Goal: Communication & Community: Ask a question

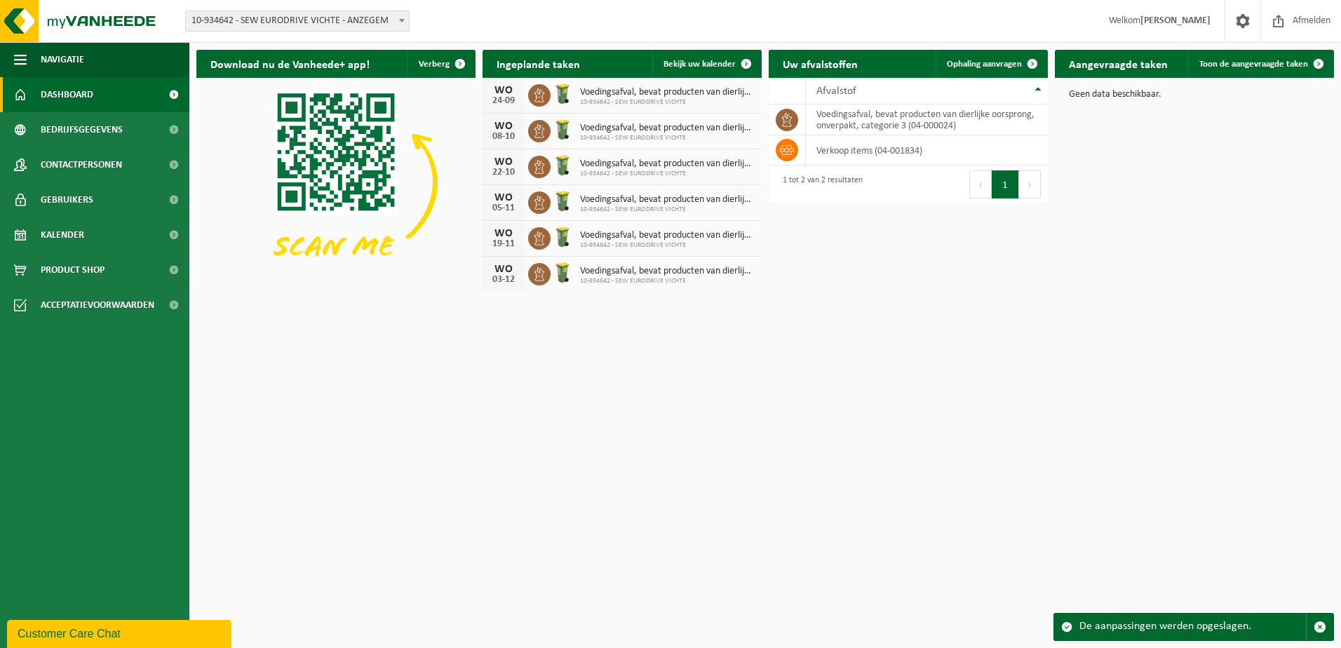
click at [626, 99] on span "10-934642 - SEW EURODRIVE VICHTE" at bounding box center [667, 102] width 175 height 8
click at [650, 94] on span "Voedingsafval, bevat producten van dierlijke oorsprong, onverpakt, categorie 3" at bounding box center [667, 92] width 175 height 11
click at [80, 236] on span "Kalender" at bounding box center [62, 234] width 43 height 35
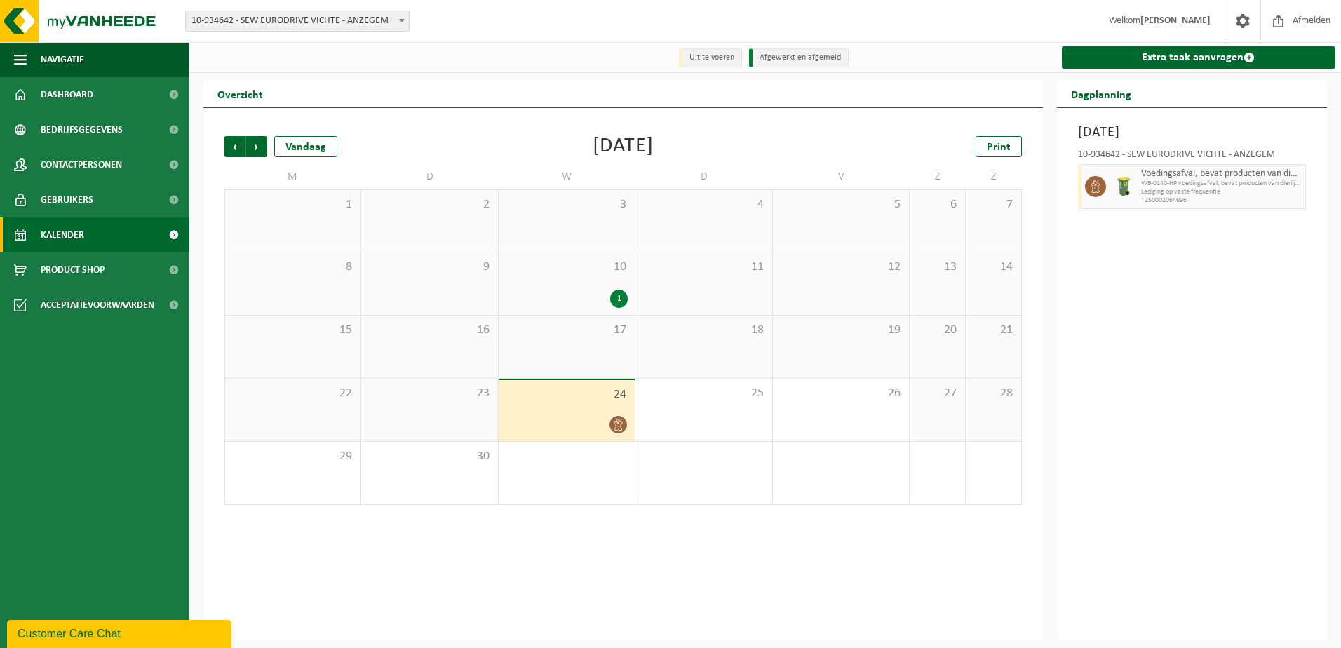
click at [566, 325] on span "17" at bounding box center [567, 330] width 122 height 15
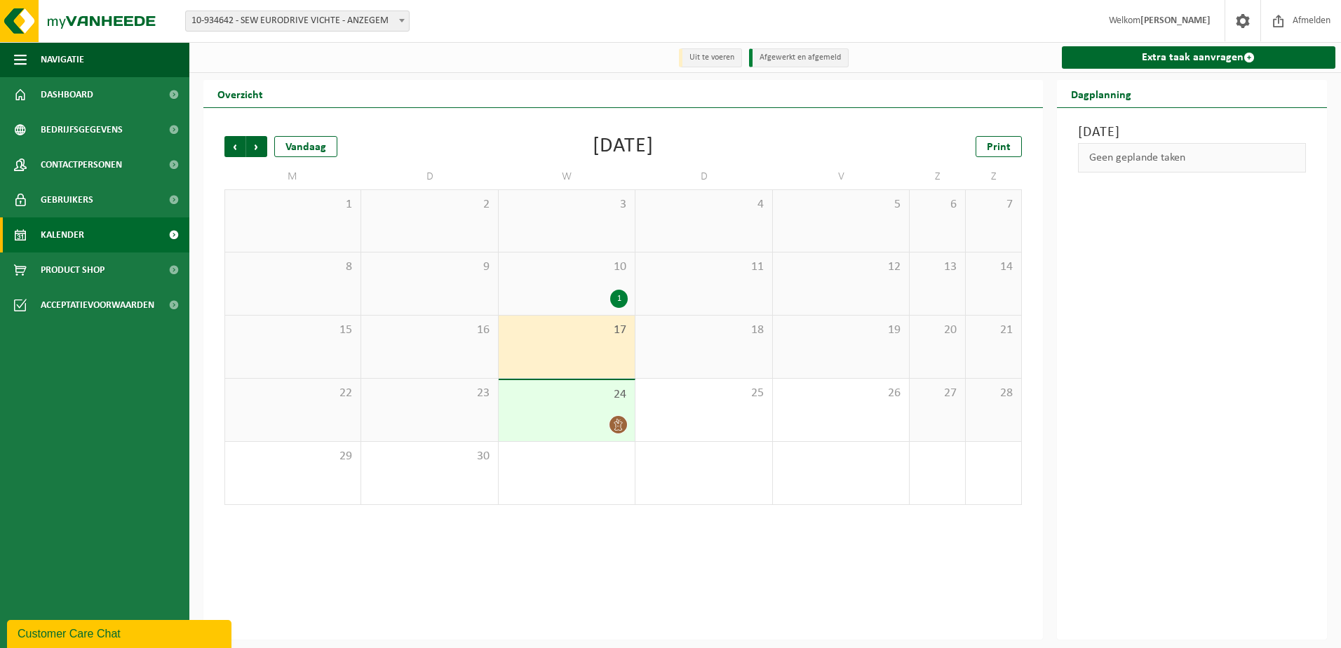
click at [565, 415] on div "24" at bounding box center [567, 410] width 136 height 61
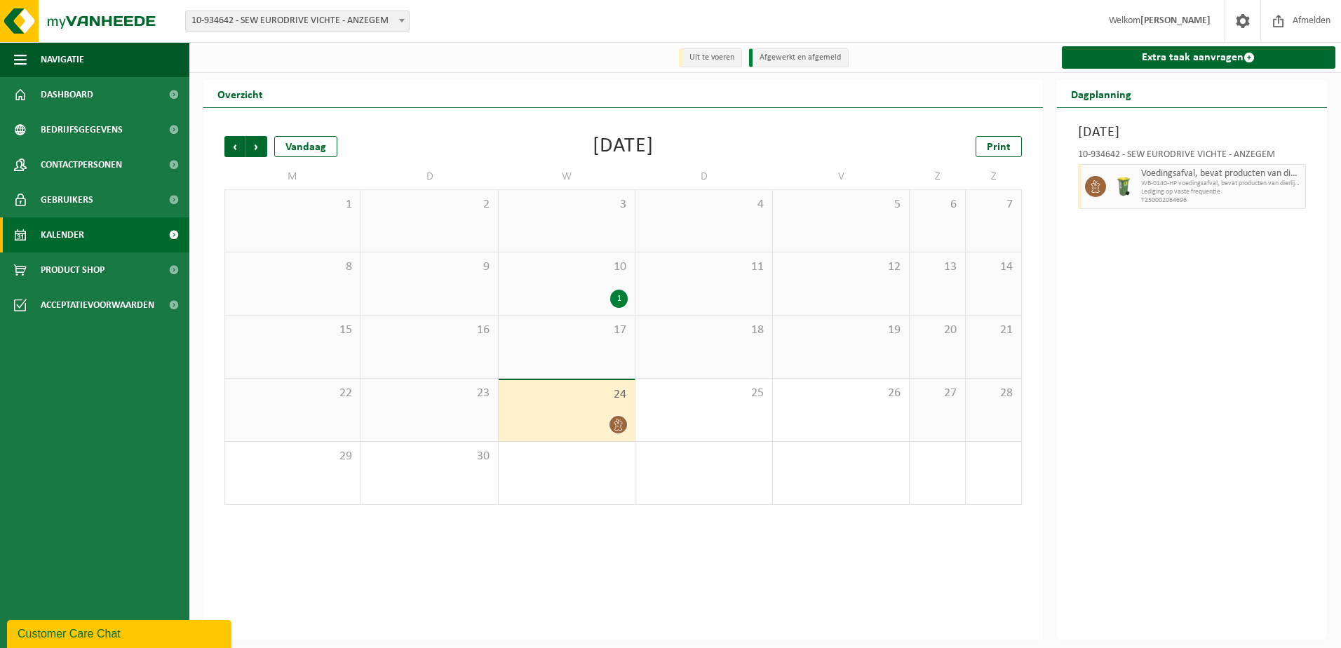
click at [584, 287] on div "10 1" at bounding box center [567, 284] width 136 height 62
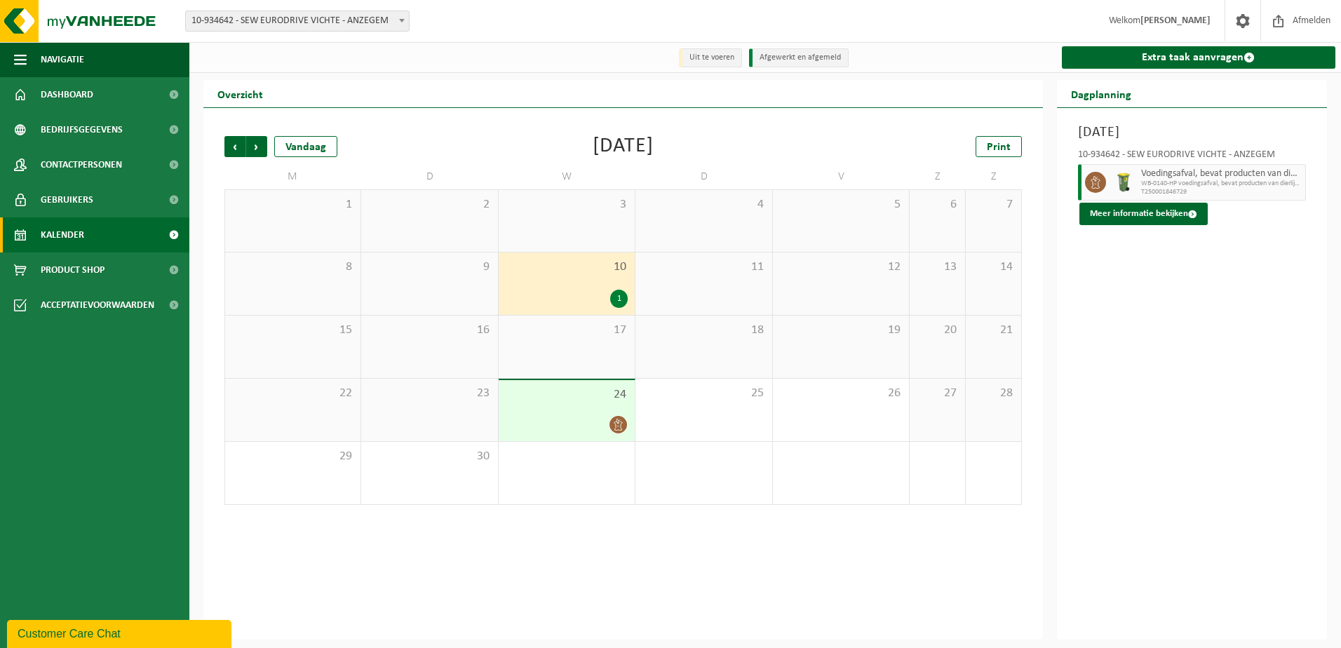
click at [563, 389] on span "24" at bounding box center [567, 394] width 122 height 15
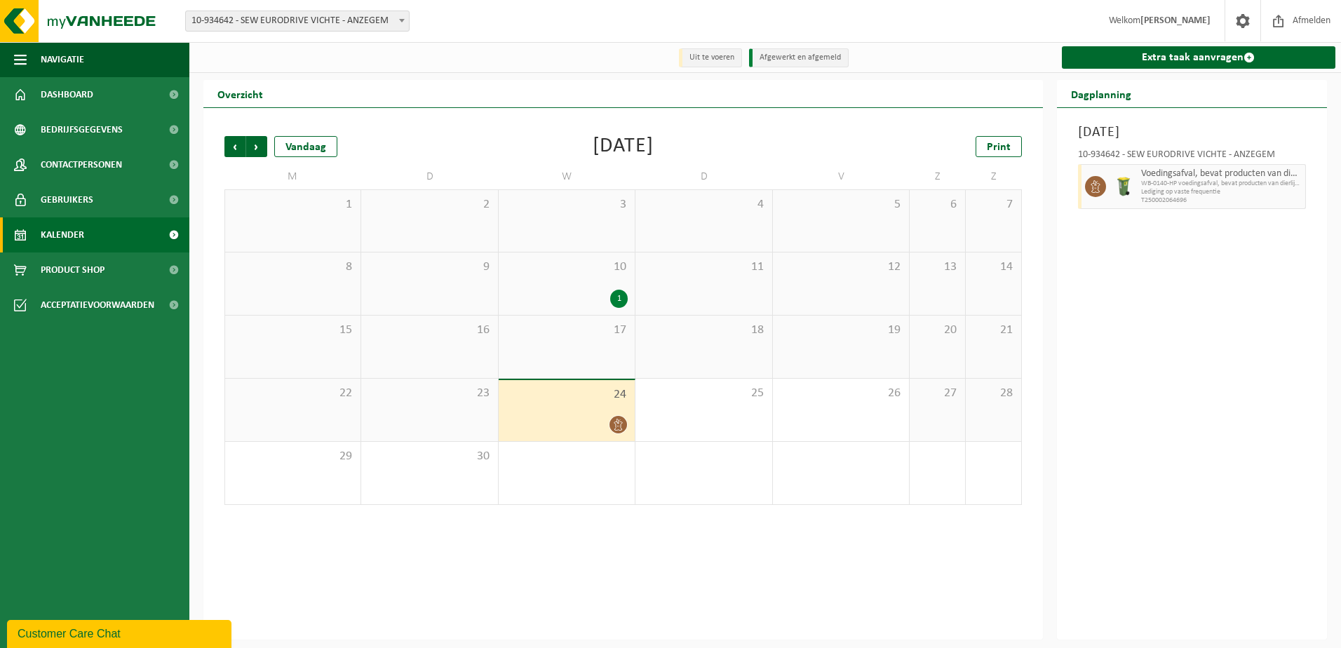
click at [605, 264] on span "10" at bounding box center [567, 267] width 122 height 15
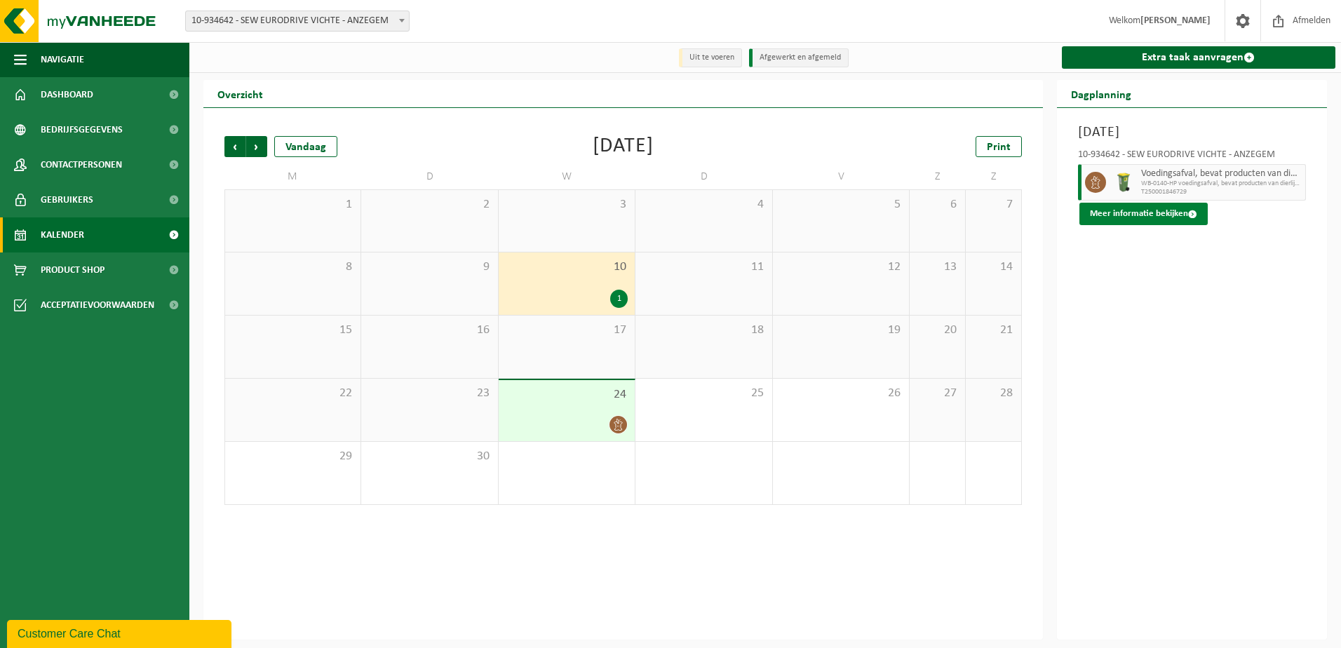
click at [1162, 208] on button "Meer informatie bekijken" at bounding box center [1143, 214] width 128 height 22
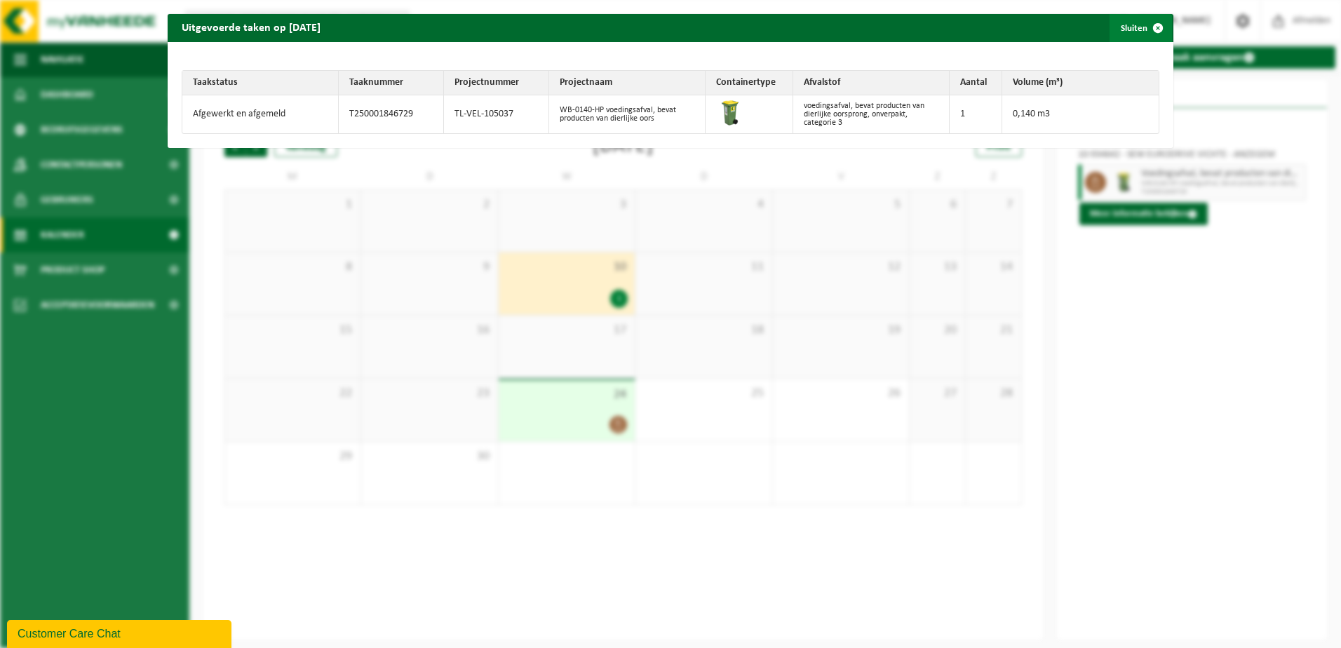
click at [1151, 22] on span "button" at bounding box center [1158, 28] width 28 height 28
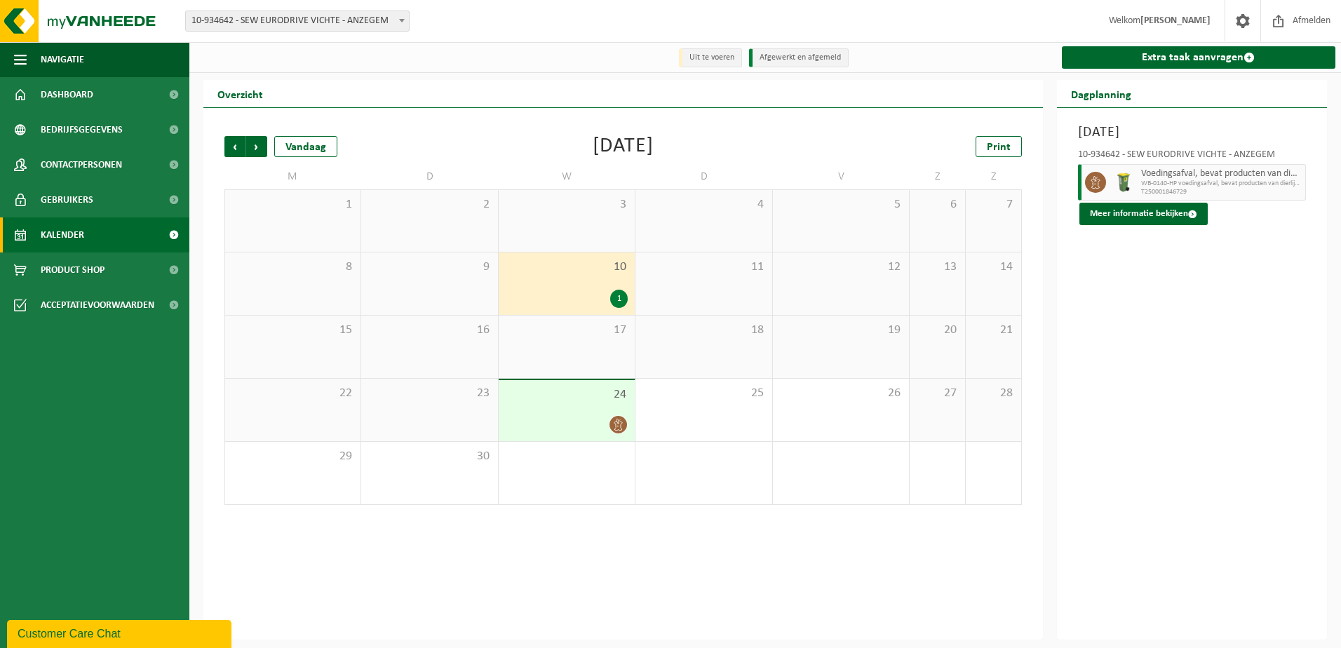
click at [105, 638] on div "Customer Care Chat" at bounding box center [119, 634] width 203 height 17
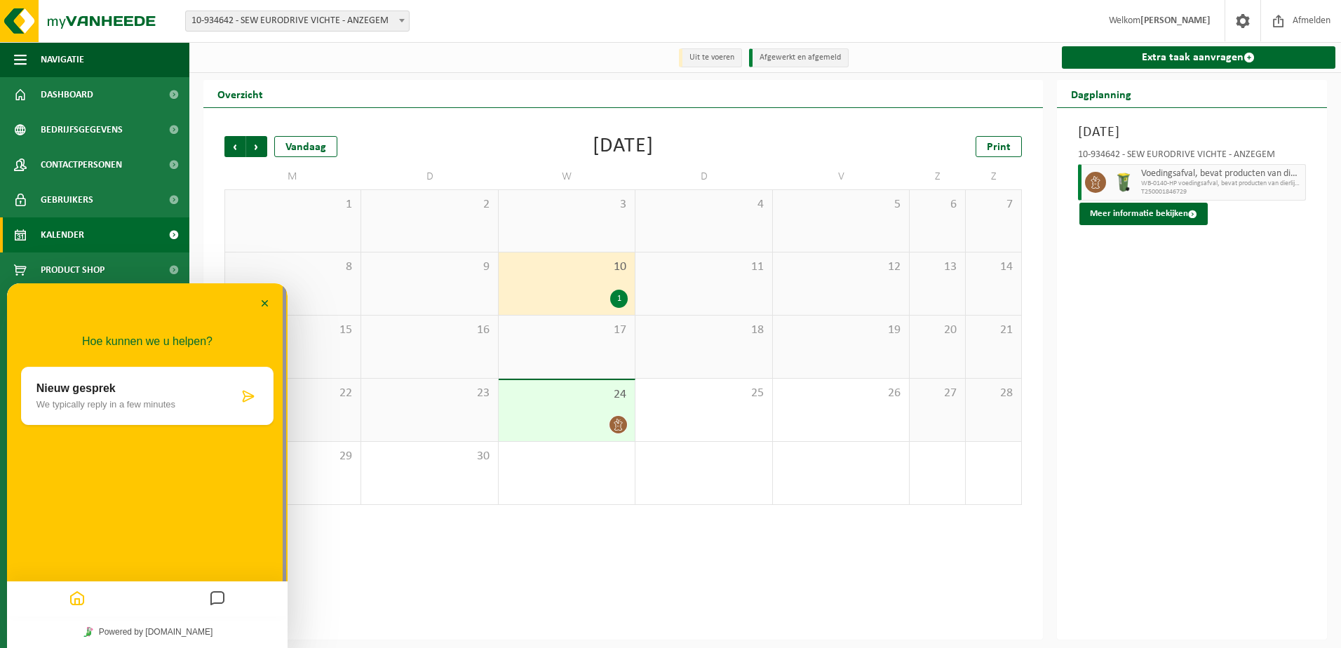
click at [113, 401] on p "We typically reply in a few minutes" at bounding box center [137, 404] width 202 height 11
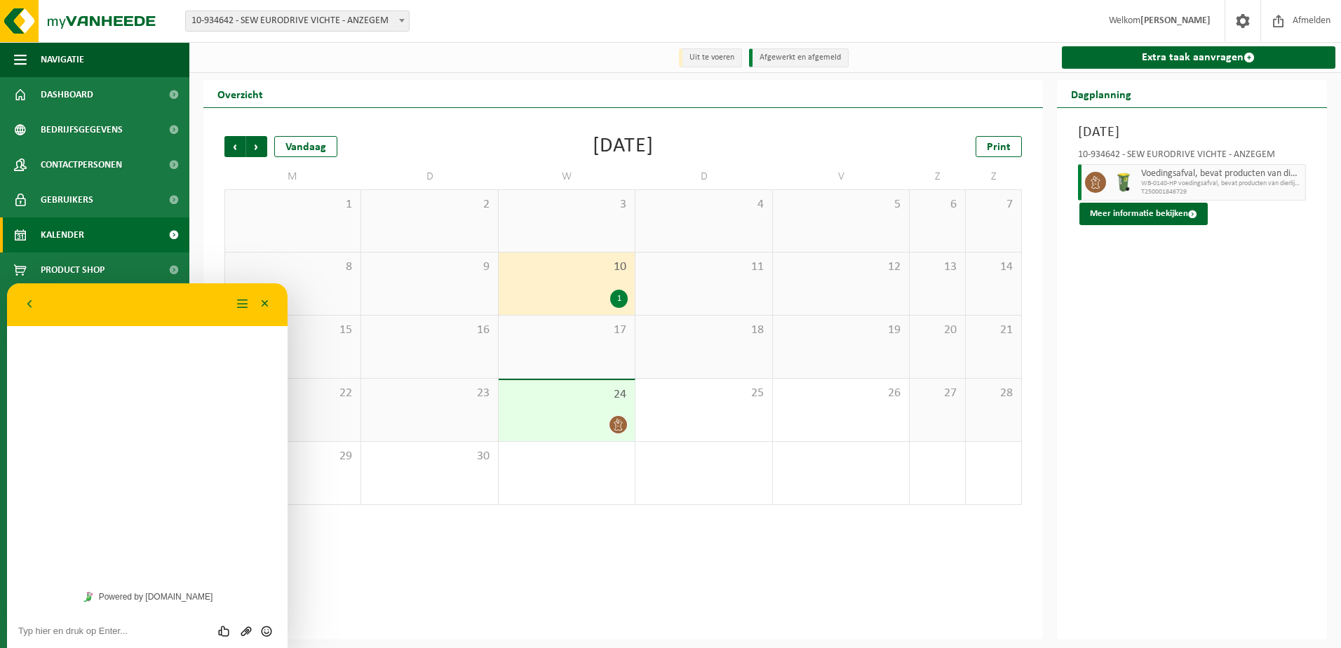
click at [118, 642] on div "Beoordeel deze chat Upload bestand Emoji invoeren" at bounding box center [147, 630] width 281 height 35
click at [111, 628] on textarea at bounding box center [147, 631] width 258 height 11
type textarea "Goedemiddag, normaalgezien komt met ons gft afval 's morgens afhalen (klant 10-…"
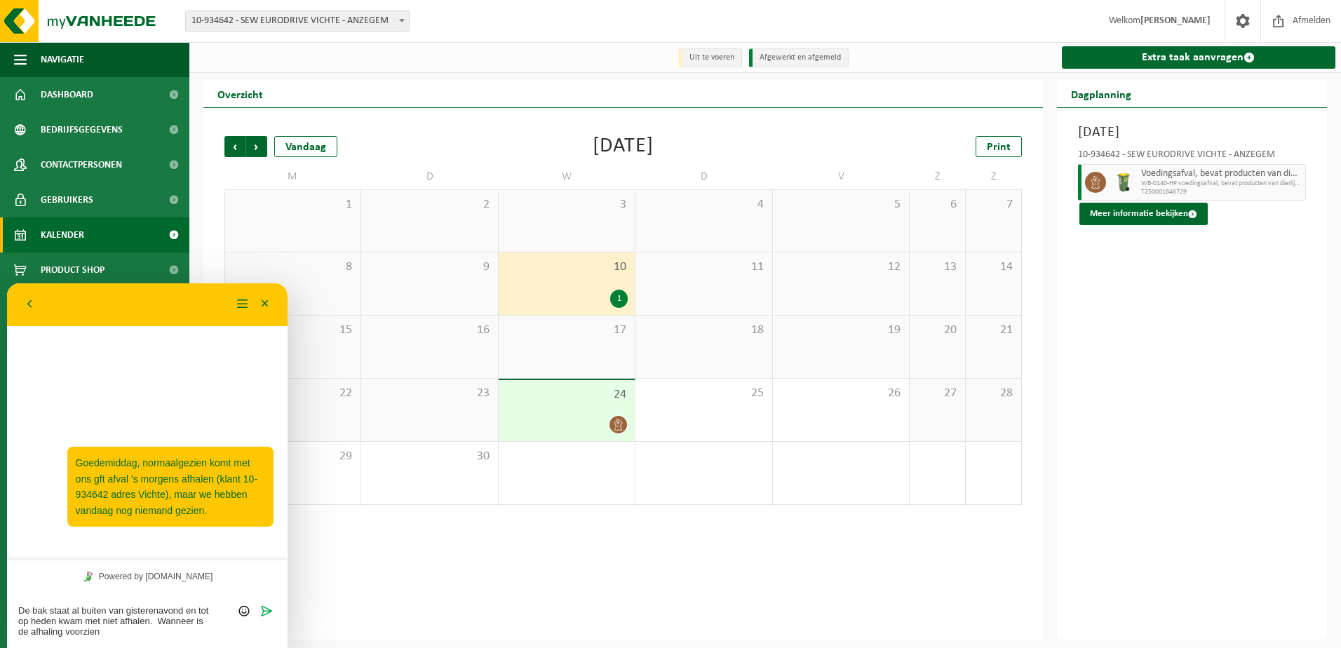
type textarea "De bak staat al buiten van gisterenavond en tot op heden kwam met niet afhalen.…"
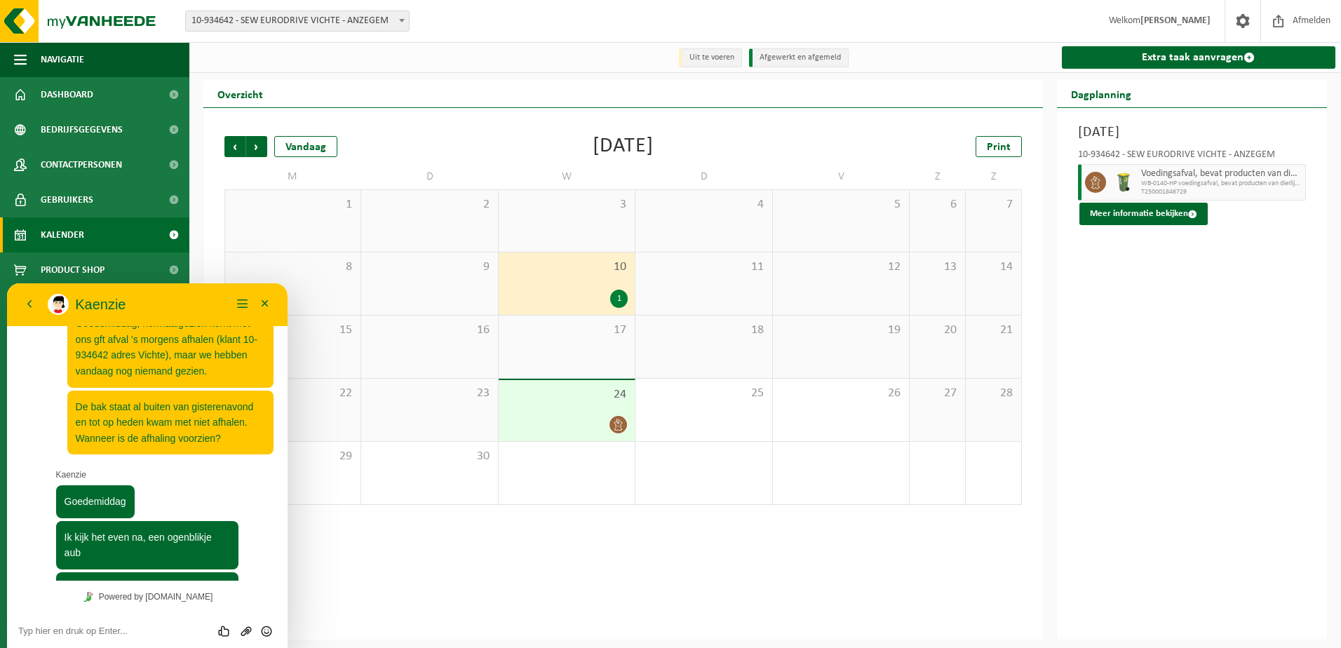
scroll to position [218, 0]
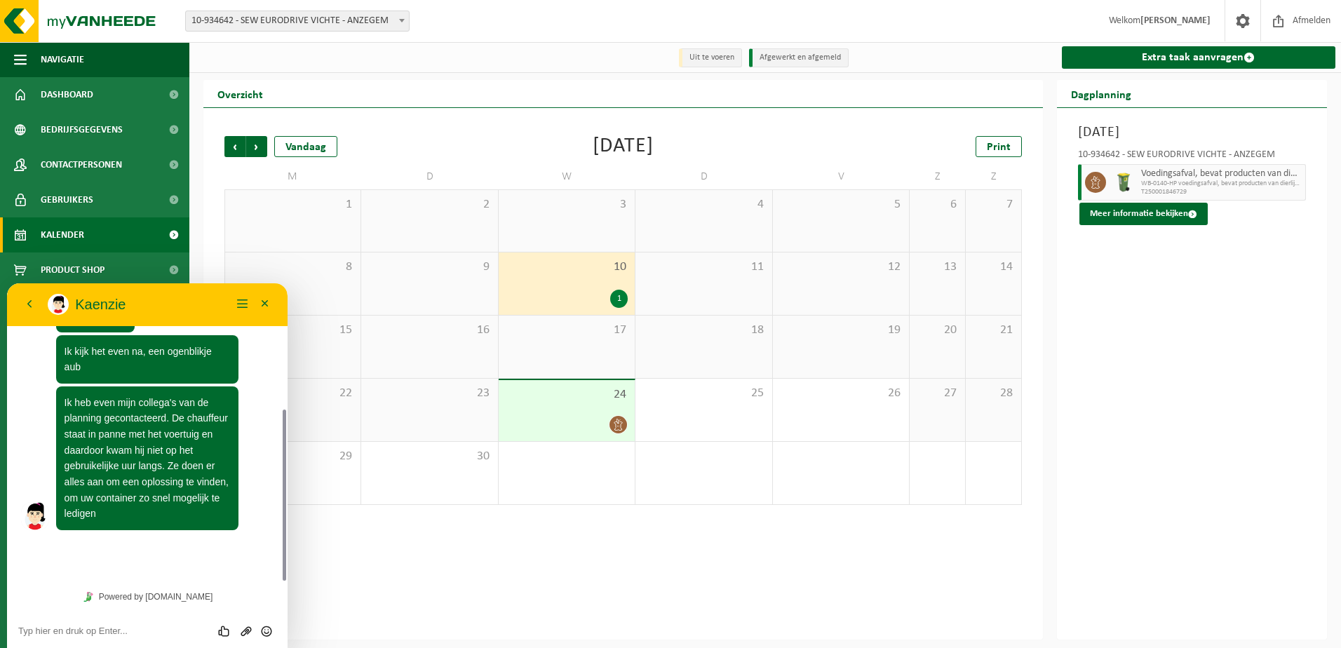
drag, startPoint x: 1213, startPoint y: 389, endPoint x: 1002, endPoint y: 306, distance: 226.8
click at [1207, 387] on div "[DATE] 10-934642 - SEW EURODRIVE VICHTE - ANZEGEM Voedingsafval, bevat producte…" at bounding box center [1192, 374] width 271 height 532
drag, startPoint x: 100, startPoint y: 632, endPoint x: 126, endPoint y: 631, distance: 26.0
click at [100, 633] on textarea at bounding box center [147, 631] width 258 height 11
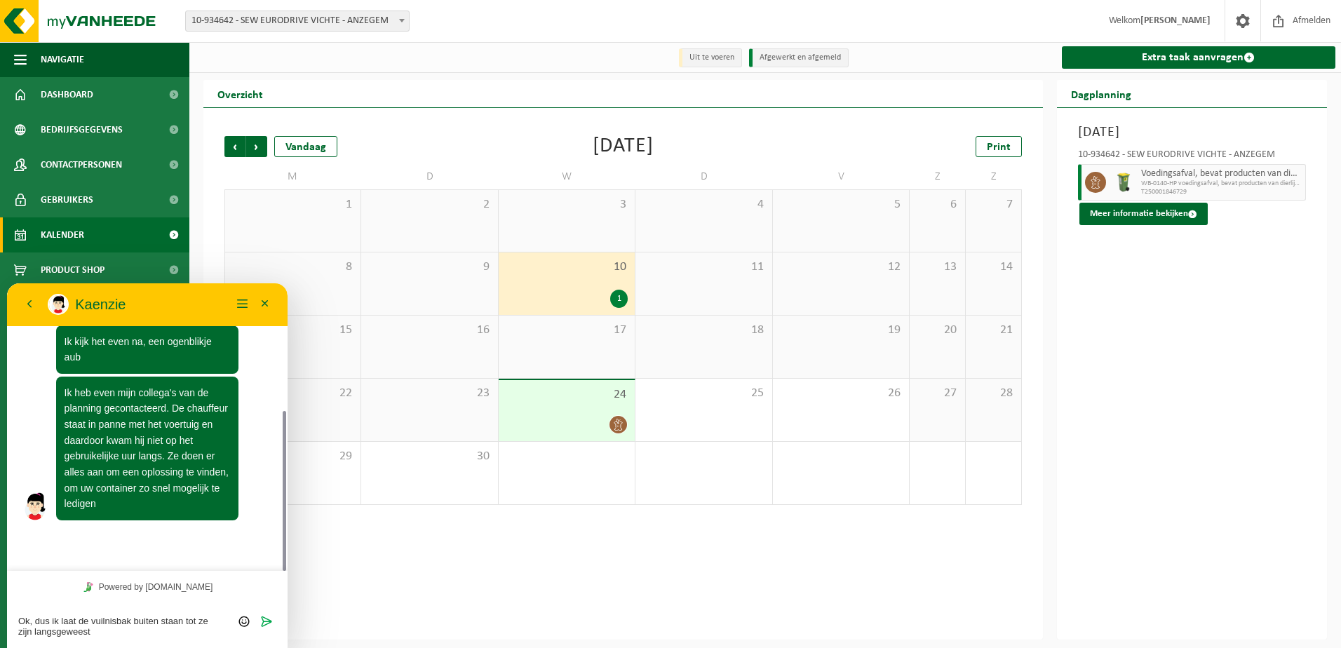
type textarea "Ok, dus ik laat de vuilnisbak buiten staan tot ze zijn langsgeweest?"
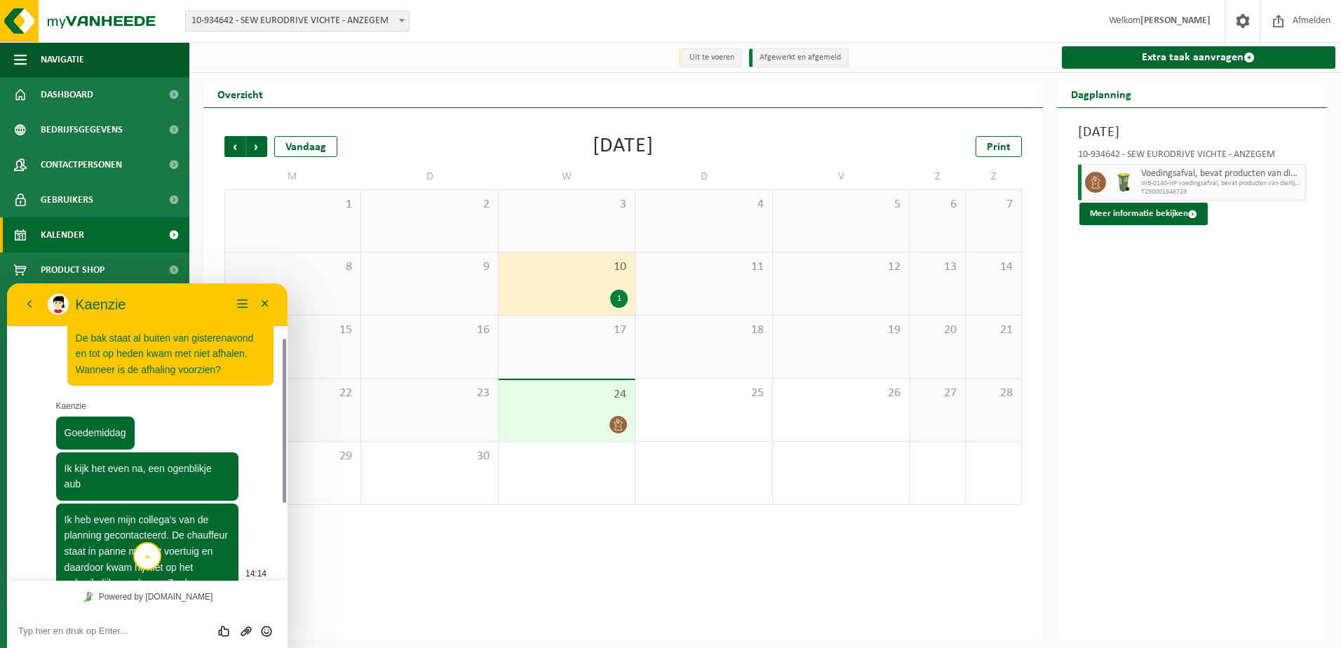
scroll to position [241, 0]
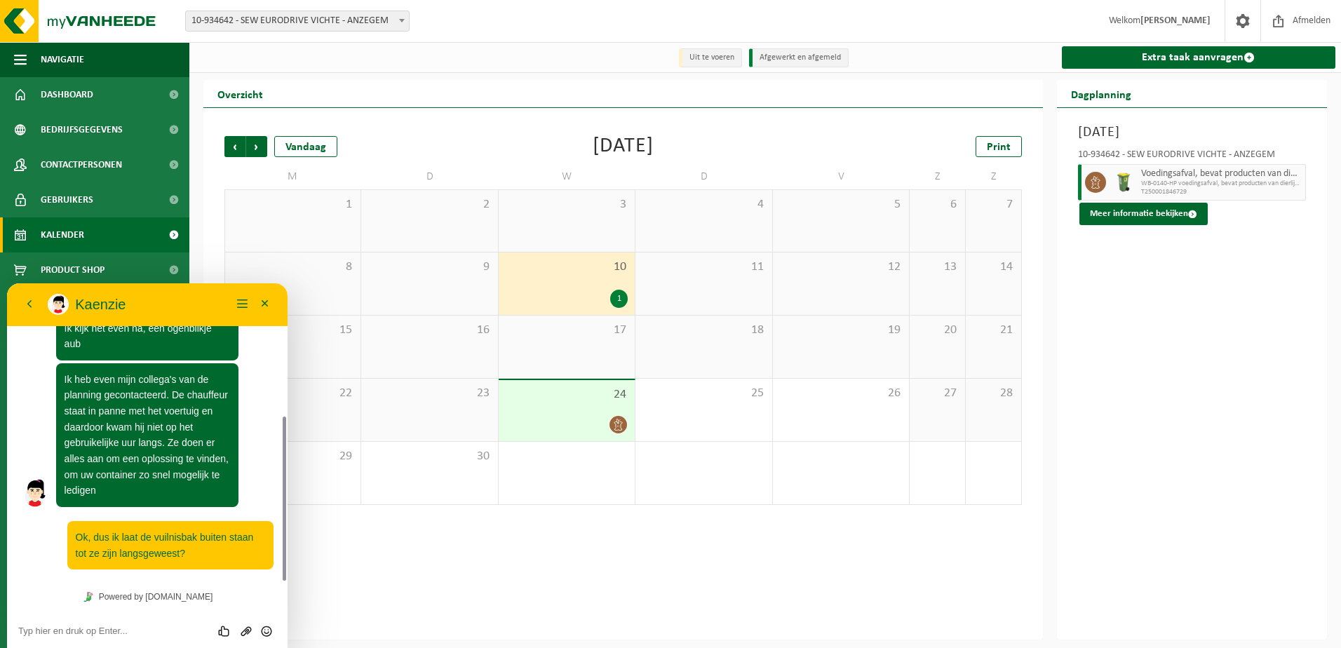
click at [564, 598] on div "Vorige Volgende Vandaag [DATE] Print M D W D V Z Z 1 2 3 4 5 6 7 8 9 10 1 11 12…" at bounding box center [623, 374] width 840 height 532
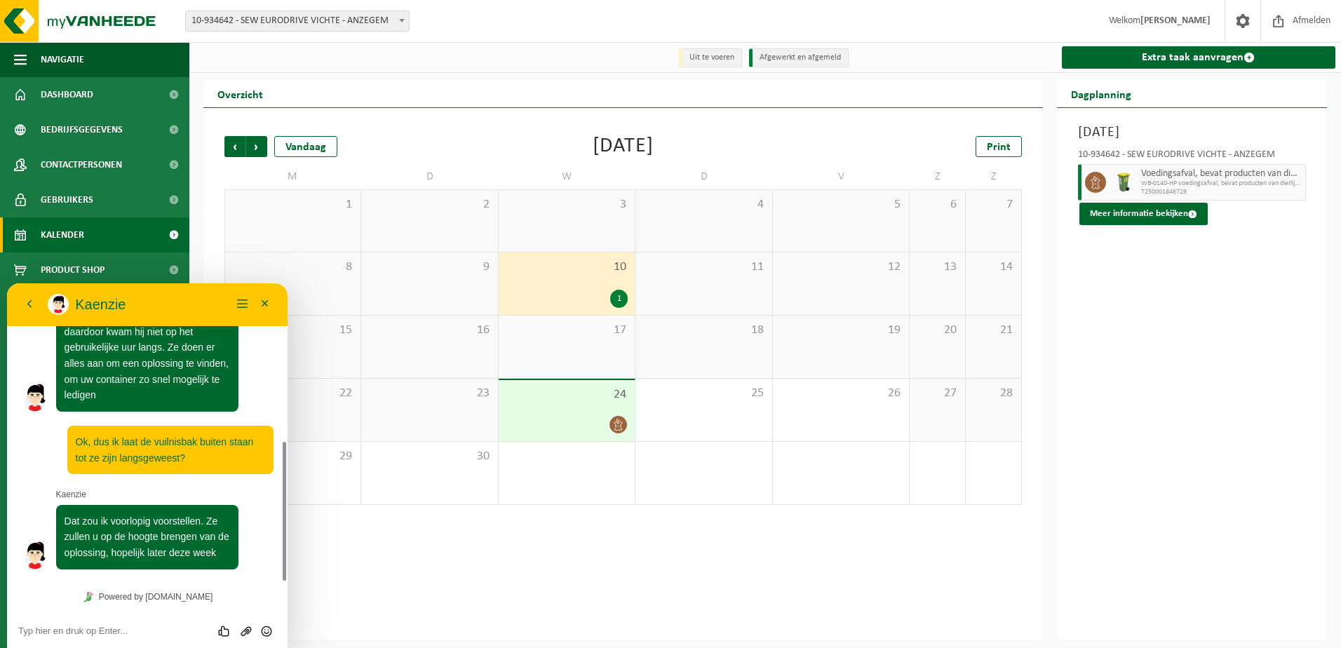
scroll to position [337, 0]
click at [90, 630] on textarea at bounding box center [147, 631] width 258 height 11
type textarea "Ok!"
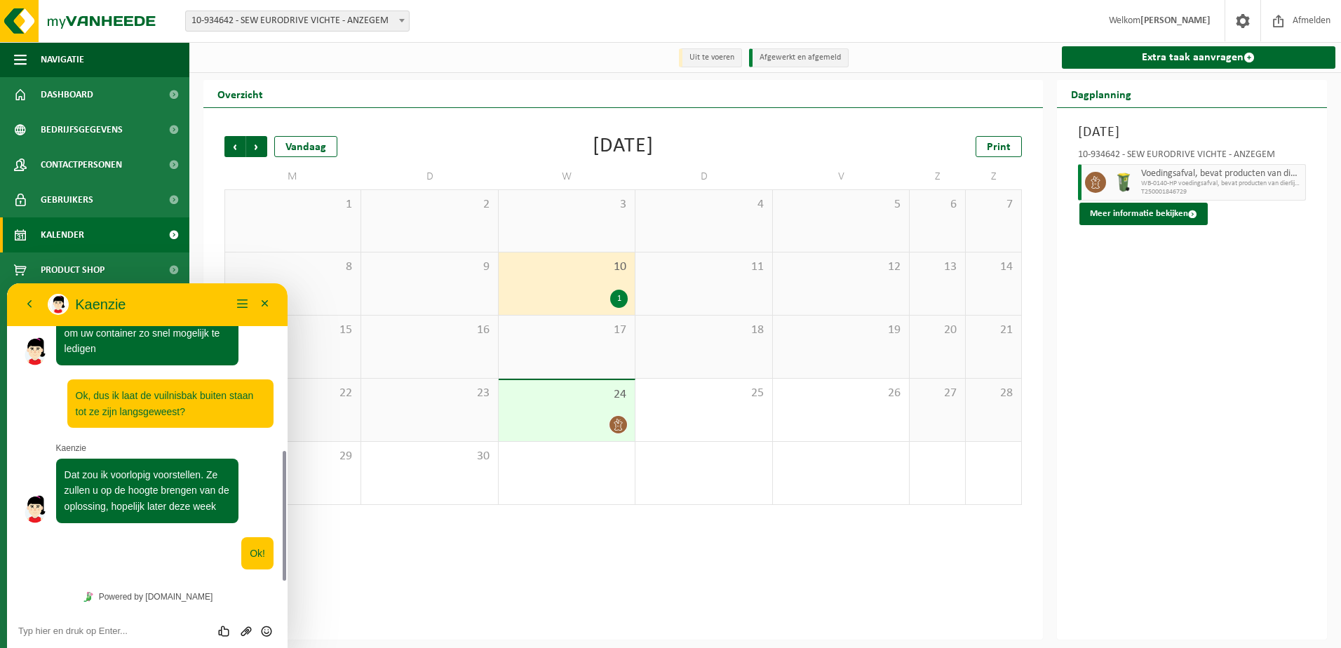
click at [512, 535] on div "Vorige Volgende Vandaag [DATE] Print M D W D V Z Z 1 2 3 4 5 6 7 8 9 10 1 11 12…" at bounding box center [623, 374] width 840 height 532
click at [1308, 19] on span "Afmelden" at bounding box center [1311, 20] width 45 height 41
